Goal: Information Seeking & Learning: Check status

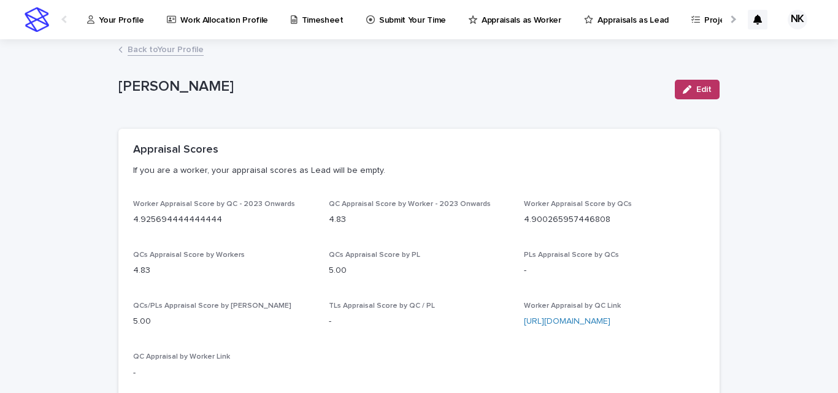
click at [601, 21] on p "Appraisals as Lead" at bounding box center [632, 13] width 71 height 26
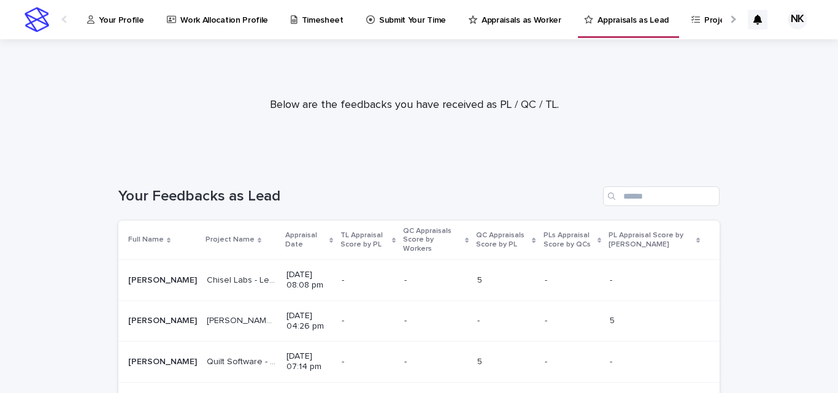
click at [243, 234] on div "Project Name" at bounding box center [241, 239] width 72 height 13
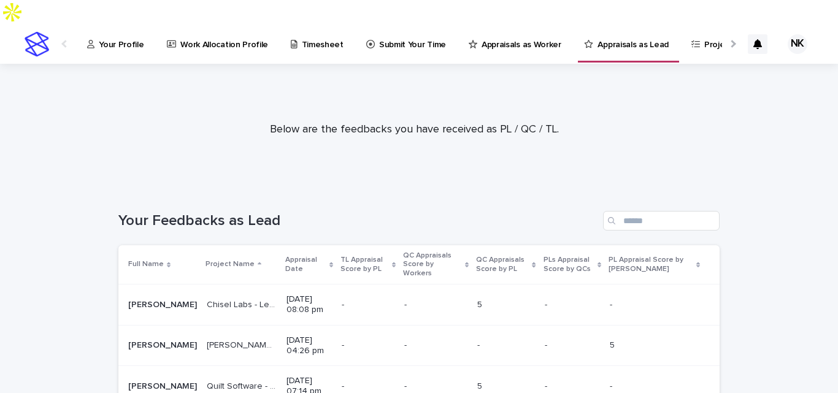
click at [285, 253] on p "Appraisal Date" at bounding box center [305, 264] width 41 height 23
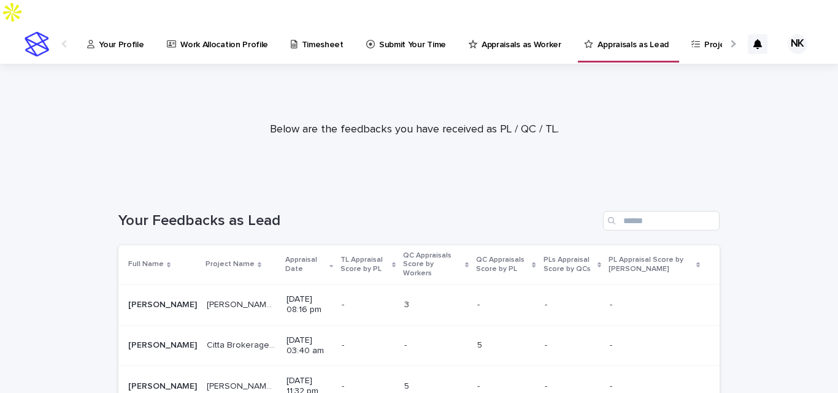
click at [285, 253] on p "Appraisal Date" at bounding box center [305, 264] width 41 height 23
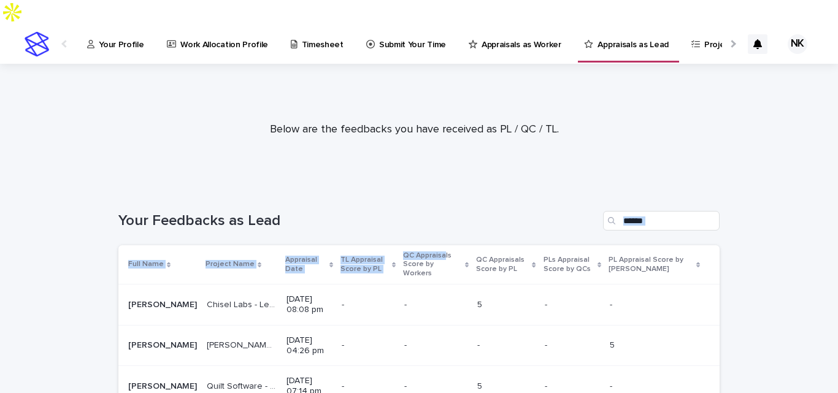
drag, startPoint x: 391, startPoint y: 194, endPoint x: 440, endPoint y: 231, distance: 60.8
click at [497, 25] on p "Appraisals as Worker" at bounding box center [521, 38] width 80 height 26
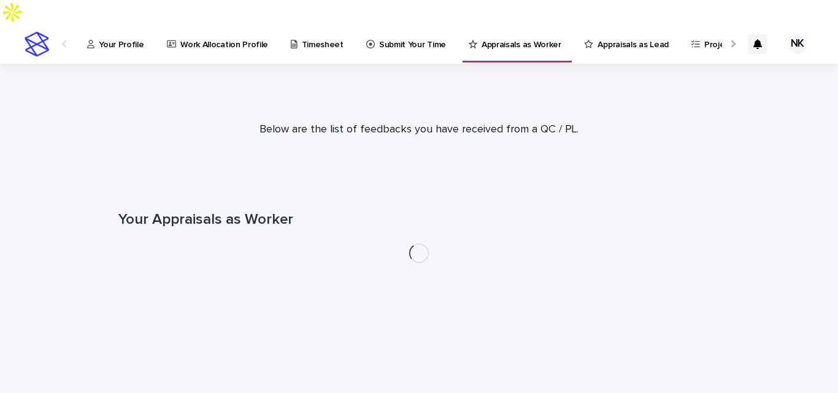
drag, startPoint x: 366, startPoint y: 161, endPoint x: 389, endPoint y: 172, distance: 25.5
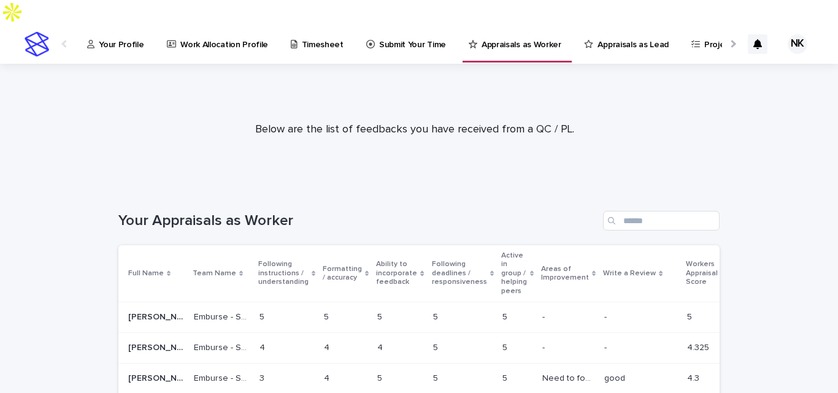
drag, startPoint x: 389, startPoint y: 172, endPoint x: 127, endPoint y: 137, distance: 264.7
click at [127, 137] on div at bounding box center [414, 124] width 828 height 123
click at [116, 27] on link "Your Profile" at bounding box center [118, 44] width 64 height 38
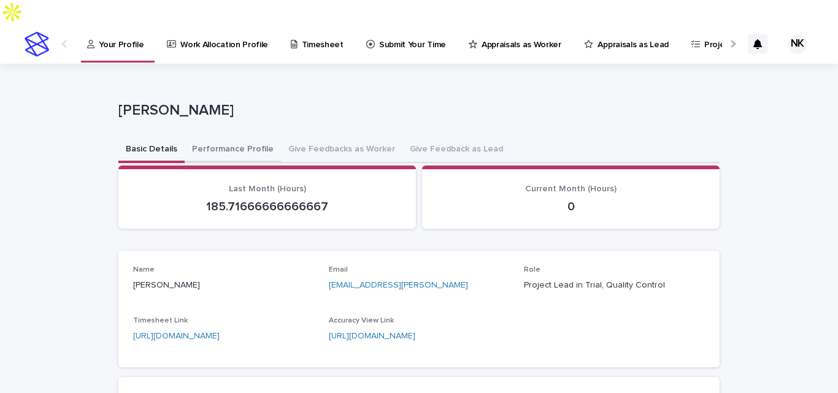
click at [219, 137] on button "Performance Profile" at bounding box center [233, 150] width 96 height 26
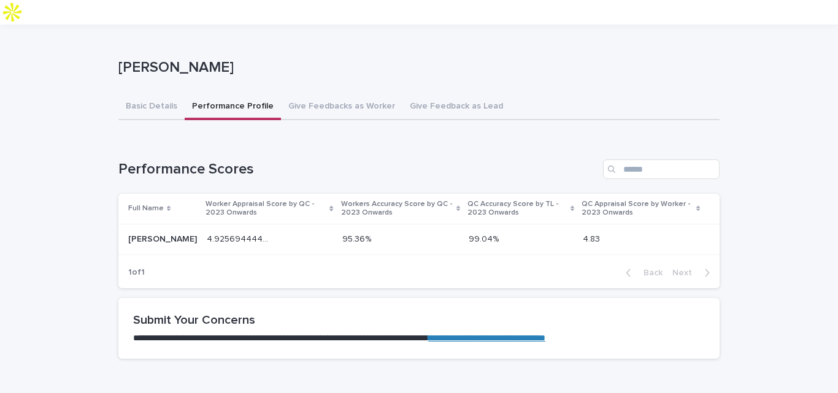
scroll to position [90, 0]
